Goal: Transaction & Acquisition: Purchase product/service

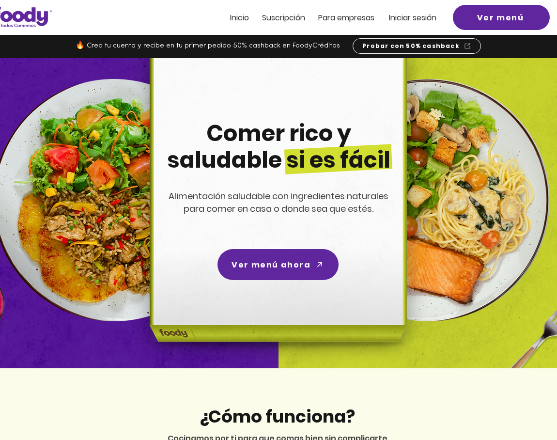
click at [430, 16] on span "Iniciar sesión" at bounding box center [412, 17] width 47 height 11
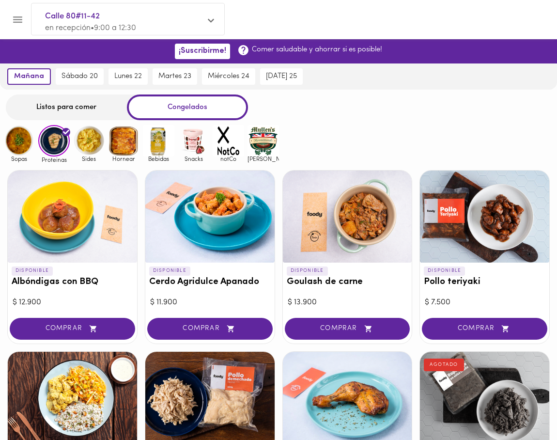
scroll to position [32, 0]
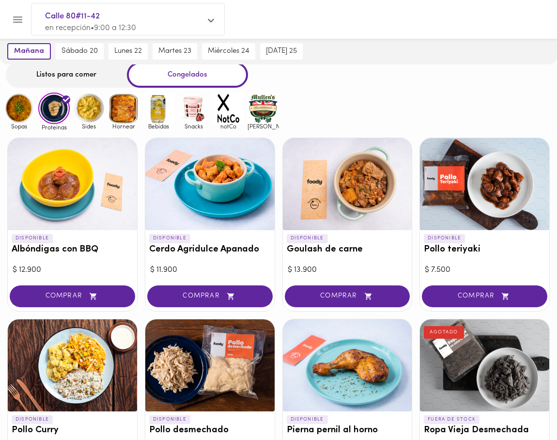
click at [252, 123] on span "[PERSON_NAME]" at bounding box center [263, 126] width 31 height 6
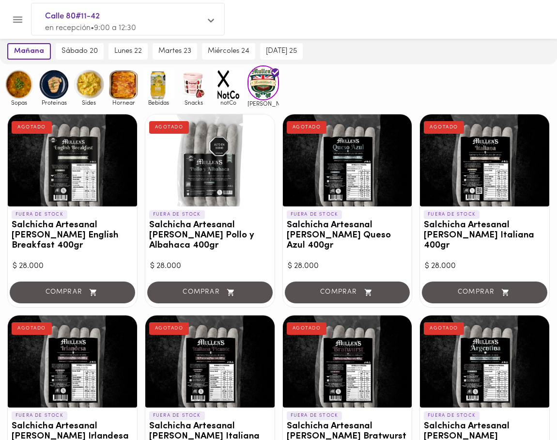
scroll to position [48, 0]
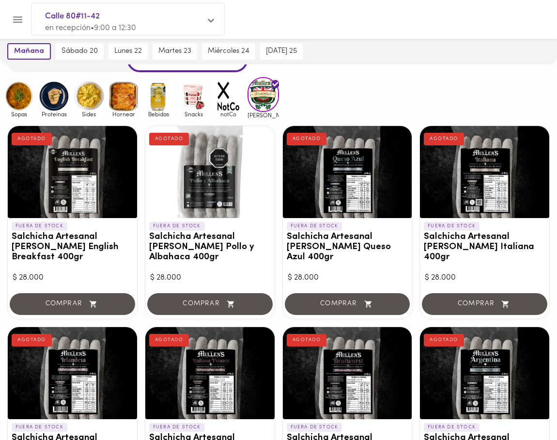
click at [228, 97] on img at bounding box center [228, 95] width 31 height 31
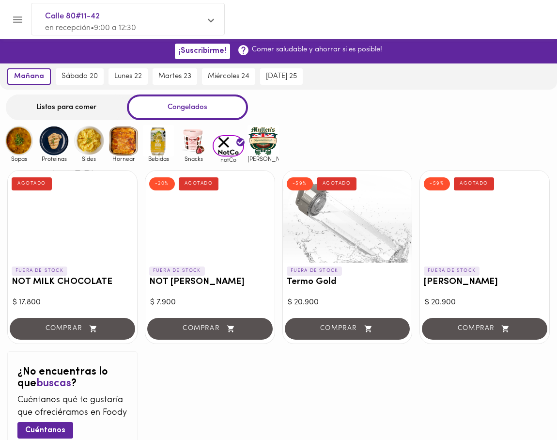
scroll to position [16, 0]
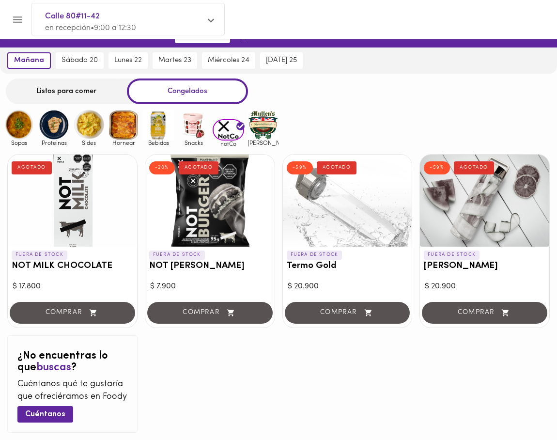
click at [195, 127] on img at bounding box center [193, 124] width 31 height 31
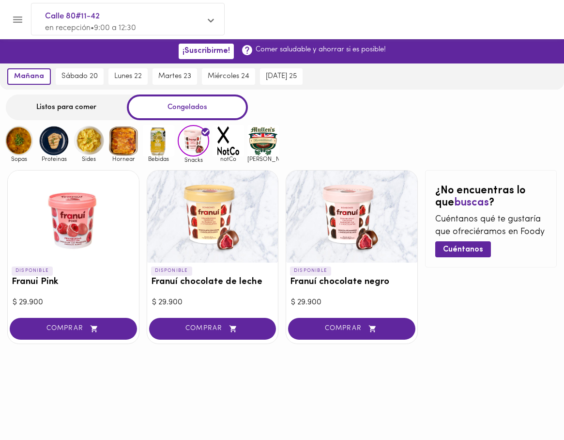
click at [157, 140] on img at bounding box center [158, 140] width 31 height 31
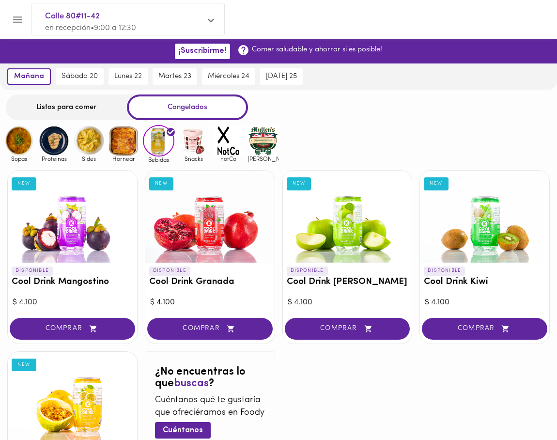
click at [183, 153] on img at bounding box center [193, 140] width 31 height 31
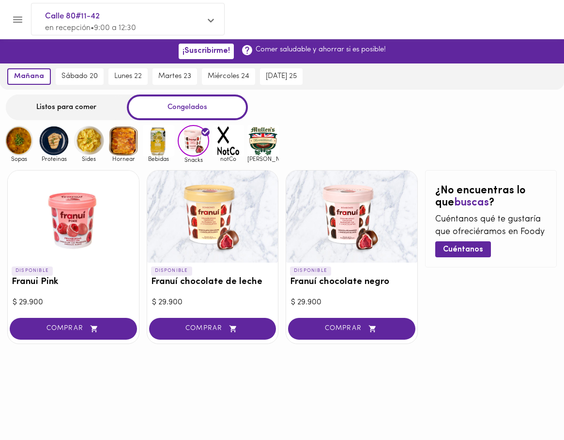
click at [68, 103] on div "Listos para comer" at bounding box center [66, 107] width 121 height 26
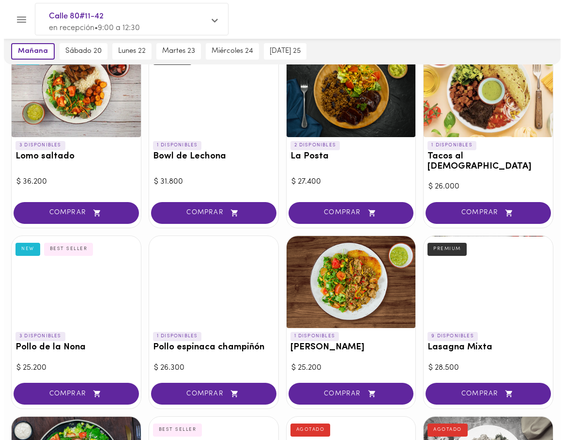
scroll to position [280, 0]
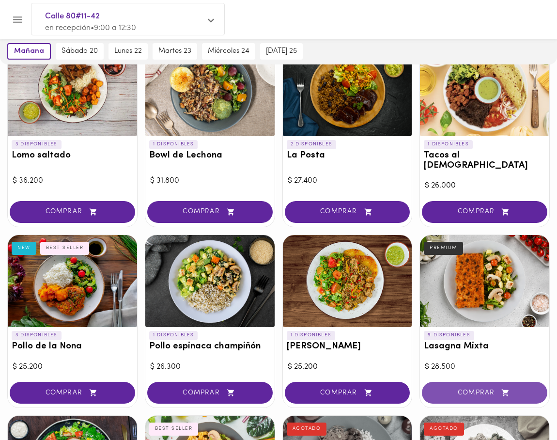
click at [487, 389] on span "COMPRAR" at bounding box center [484, 393] width 101 height 8
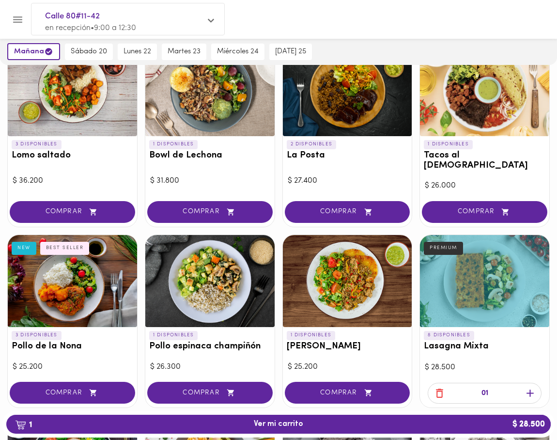
scroll to position [0, 0]
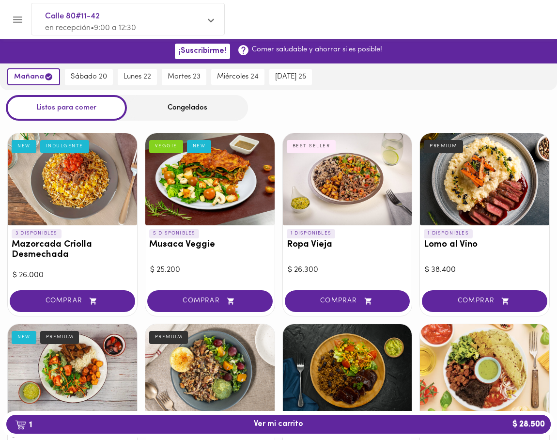
click at [181, 105] on div "Congelados" at bounding box center [187, 108] width 121 height 26
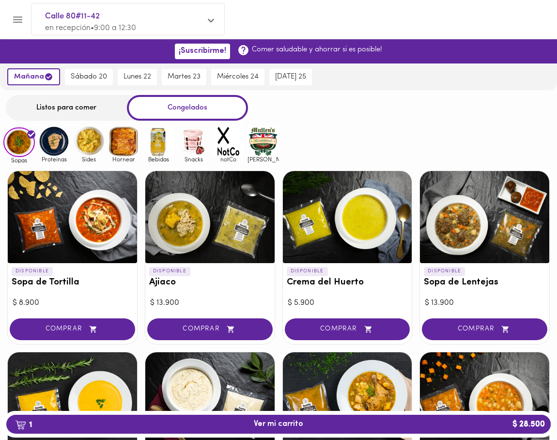
click at [199, 150] on img at bounding box center [193, 140] width 31 height 31
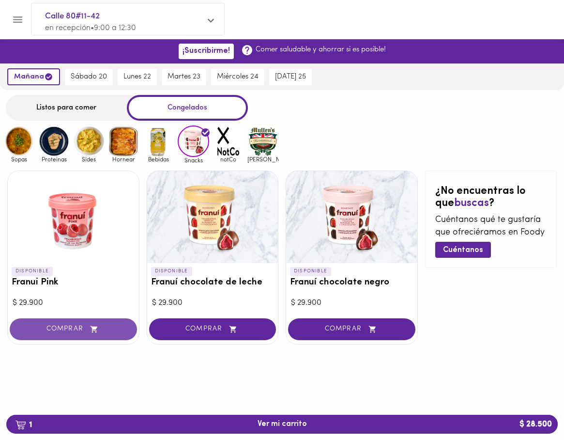
click at [80, 332] on span "COMPRAR" at bounding box center [73, 329] width 103 height 8
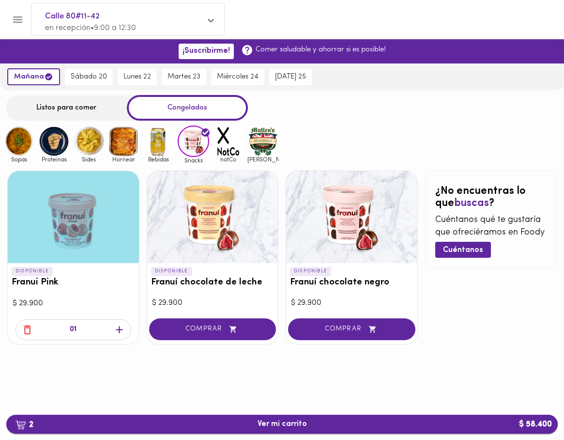
click at [181, 423] on span "2 Ver mi carrito $ 58.400" at bounding box center [282, 424] width 536 height 9
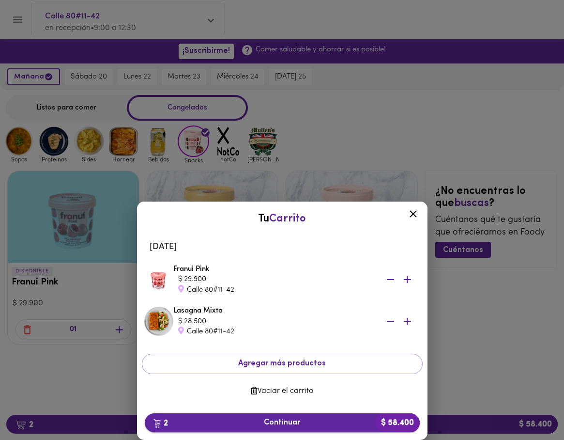
click at [301, 420] on span "2 Continuar $ 58.400" at bounding box center [283, 422] width 260 height 9
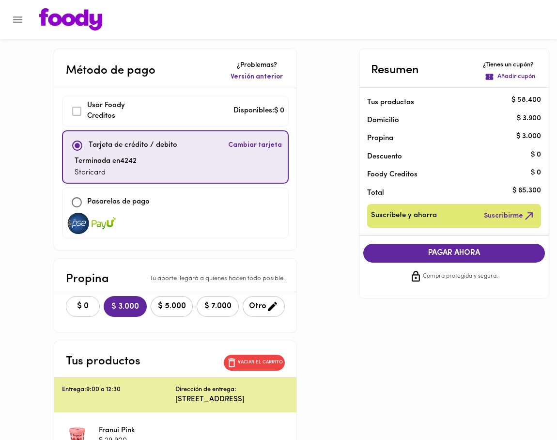
click at [76, 302] on span "$ 0" at bounding box center [82, 306] width 21 height 9
click at [435, 259] on button "PAGAR AHORA" at bounding box center [454, 253] width 182 height 19
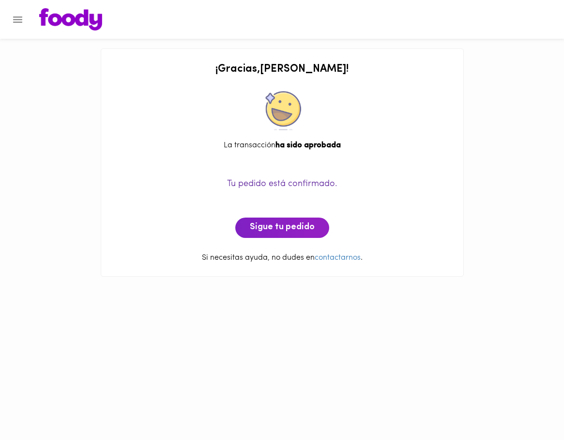
click at [67, 16] on img at bounding box center [70, 19] width 63 height 22
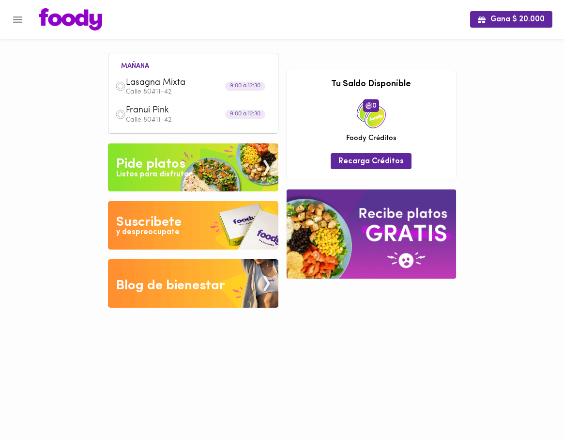
click at [20, 32] on div "Gana $ 20.000" at bounding box center [282, 19] width 564 height 39
click at [14, 17] on icon "Menu" at bounding box center [18, 20] width 12 height 12
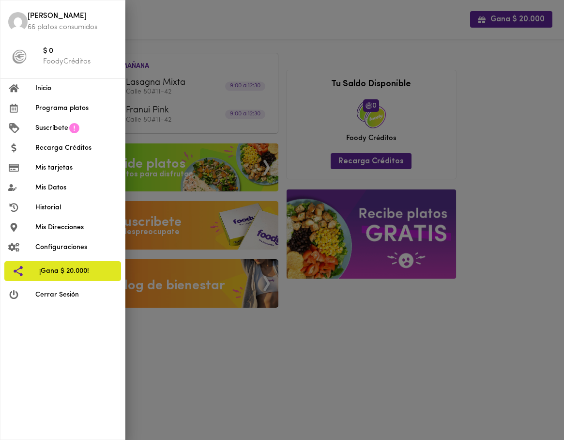
click at [59, 202] on li "Historial" at bounding box center [62, 208] width 124 height 20
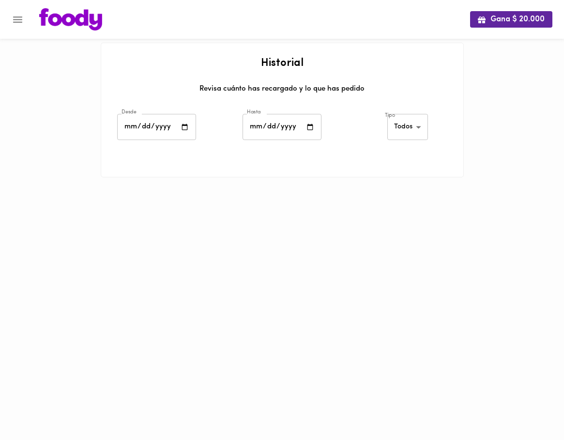
click at [190, 127] on input "date" at bounding box center [156, 127] width 79 height 27
click at [184, 126] on input "date" at bounding box center [156, 127] width 79 height 27
type input "[DATE]"
click at [318, 126] on input "date" at bounding box center [282, 127] width 79 height 27
click at [311, 126] on input "date" at bounding box center [282, 127] width 79 height 27
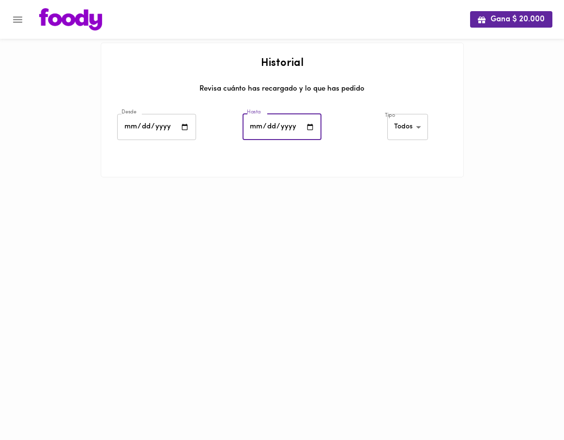
type input "[DATE]"
click at [413, 132] on body "Gana $ 20.000 Historial Revisa cuánto has recargado y lo que has pedido Desde […" at bounding box center [282, 101] width 564 height 202
click at [413, 161] on li "Platos" at bounding box center [409, 160] width 42 height 16
type input "[PERSON_NAME]-dishes"
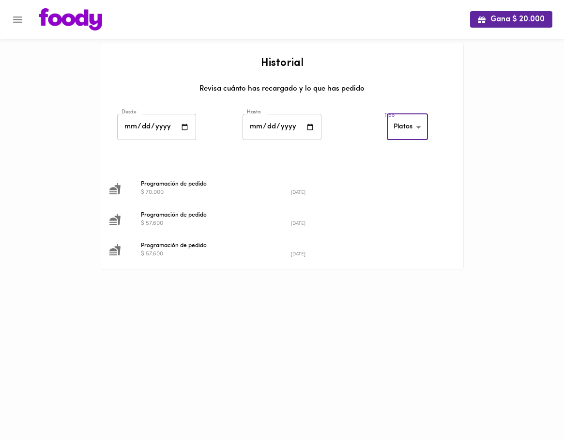
click at [411, 128] on body "Gana $ 20.000 Historial Revisa cuánto has recargado y lo que has pedido Desde […" at bounding box center [282, 147] width 564 height 294
click at [392, 290] on div at bounding box center [282, 220] width 564 height 440
